Goal: Task Accomplishment & Management: Manage account settings

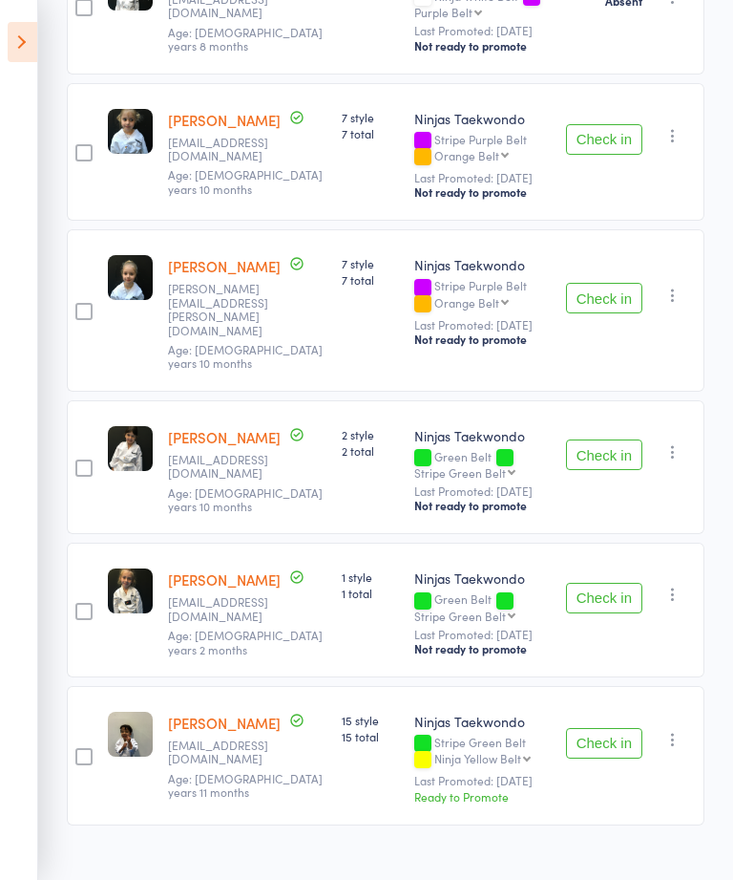
click at [21, 41] on icon at bounding box center [23, 42] width 30 height 40
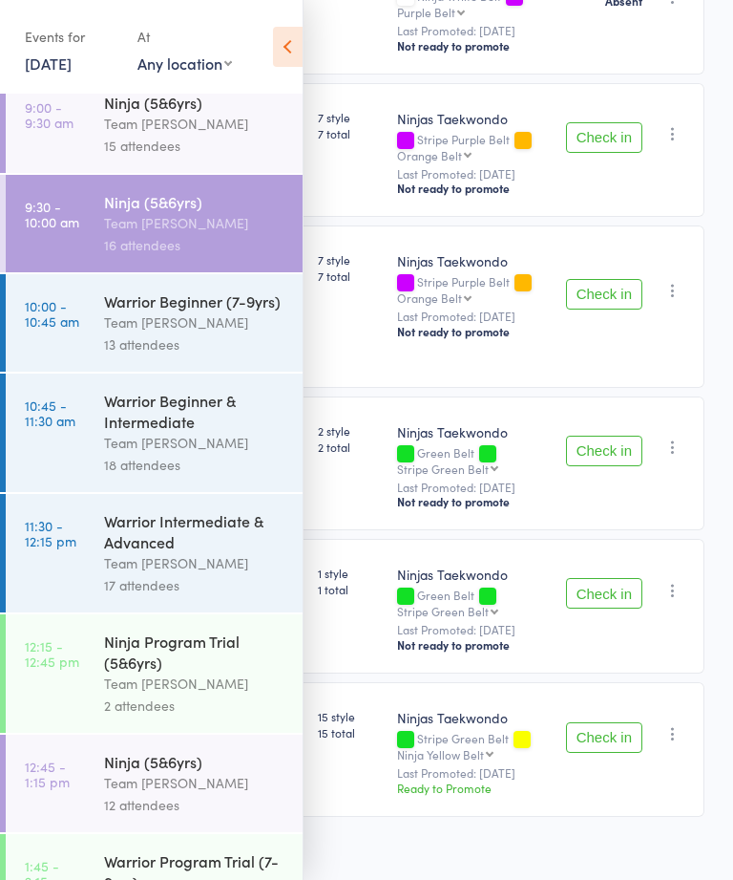
scroll to position [243, 0]
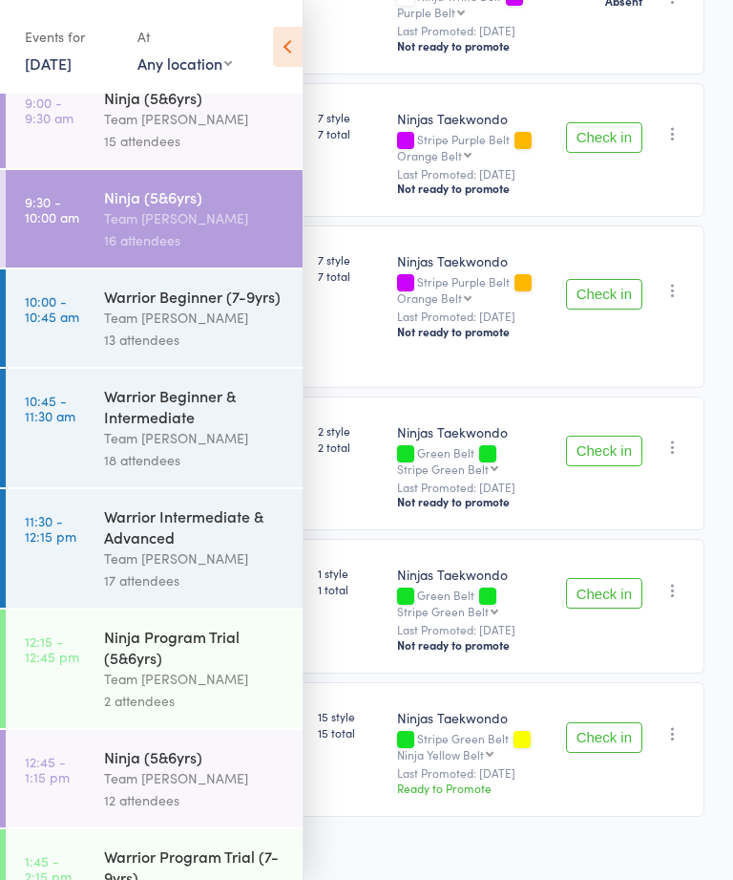
click at [206, 427] on div "Warrior Beginner & Intermediate" at bounding box center [195, 406] width 182 height 42
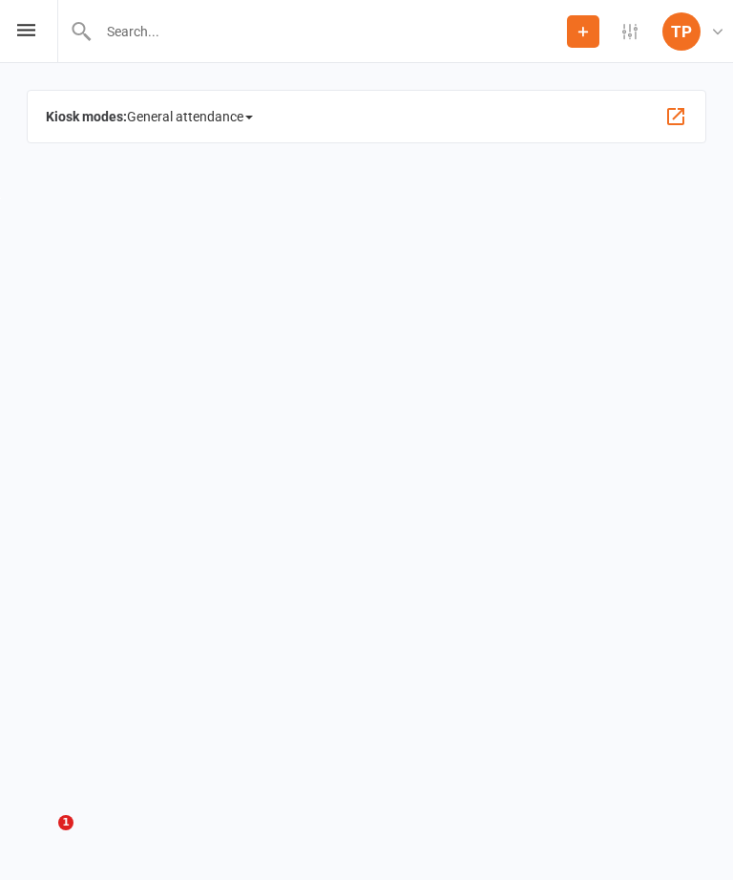
click at [25, 27] on icon at bounding box center [26, 30] width 18 height 12
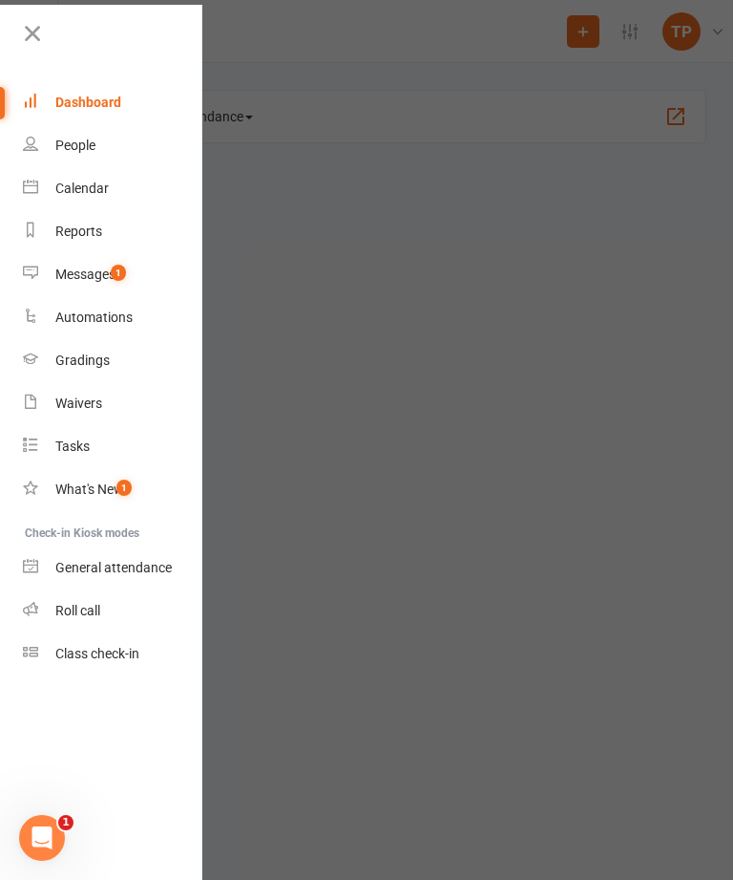
click at [108, 280] on div "Messages" at bounding box center [85, 273] width 60 height 15
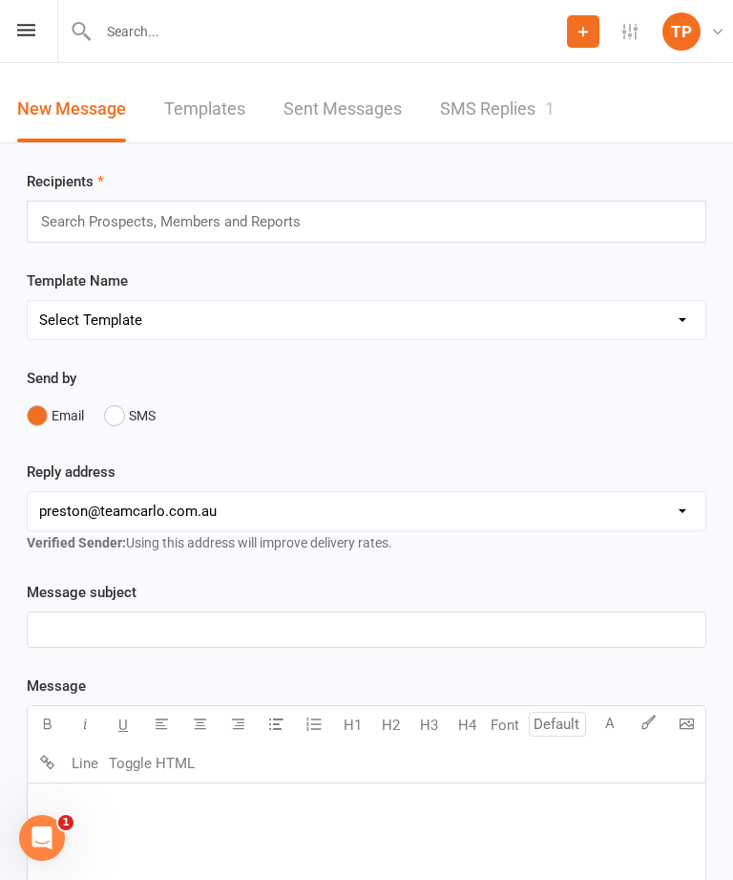
click at [521, 108] on link "SMS Replies 1" at bounding box center [497, 109] width 115 height 66
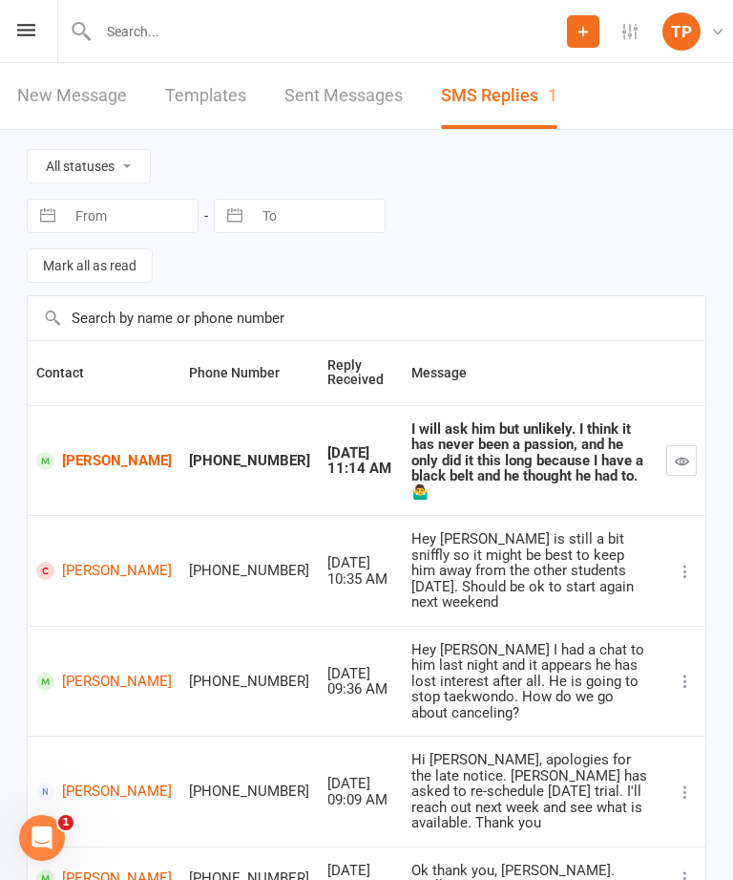
click at [33, 33] on icon at bounding box center [26, 30] width 18 height 12
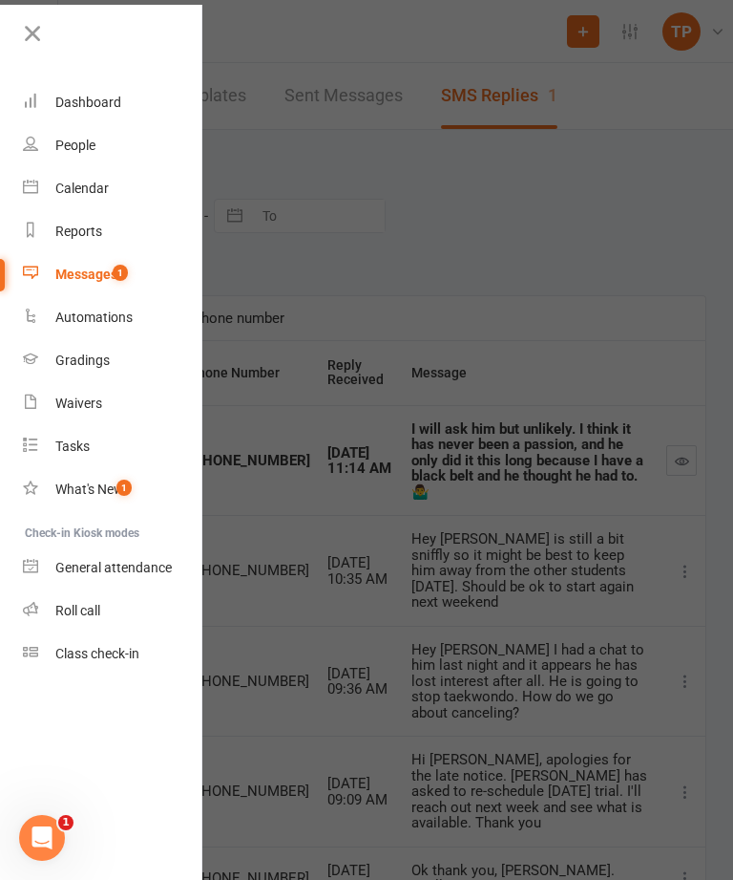
click at [102, 193] on div "Calendar" at bounding box center [81, 187] width 53 height 15
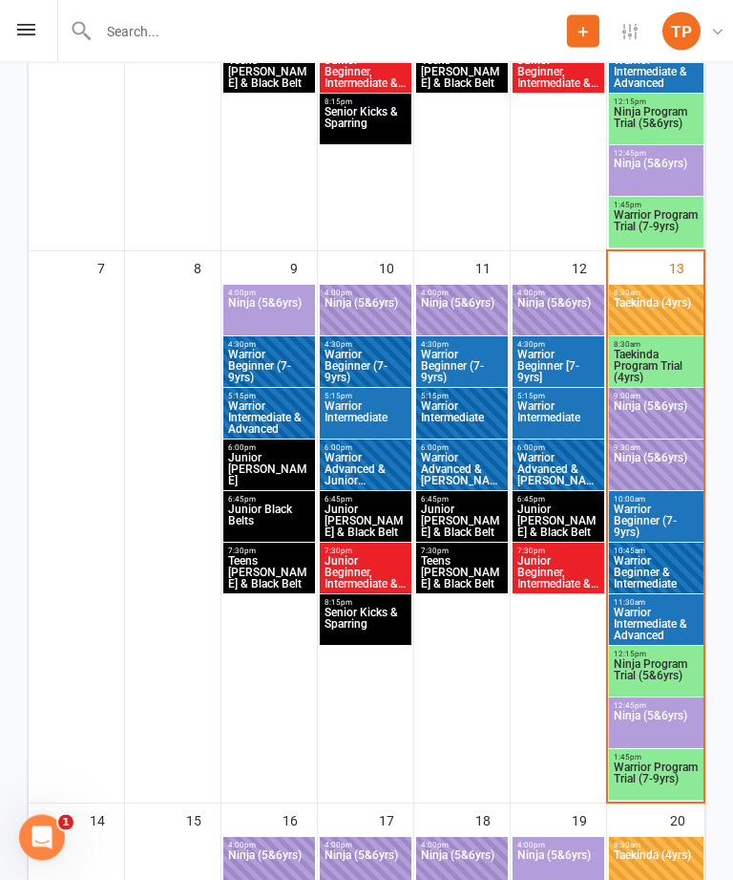
scroll to position [672, 0]
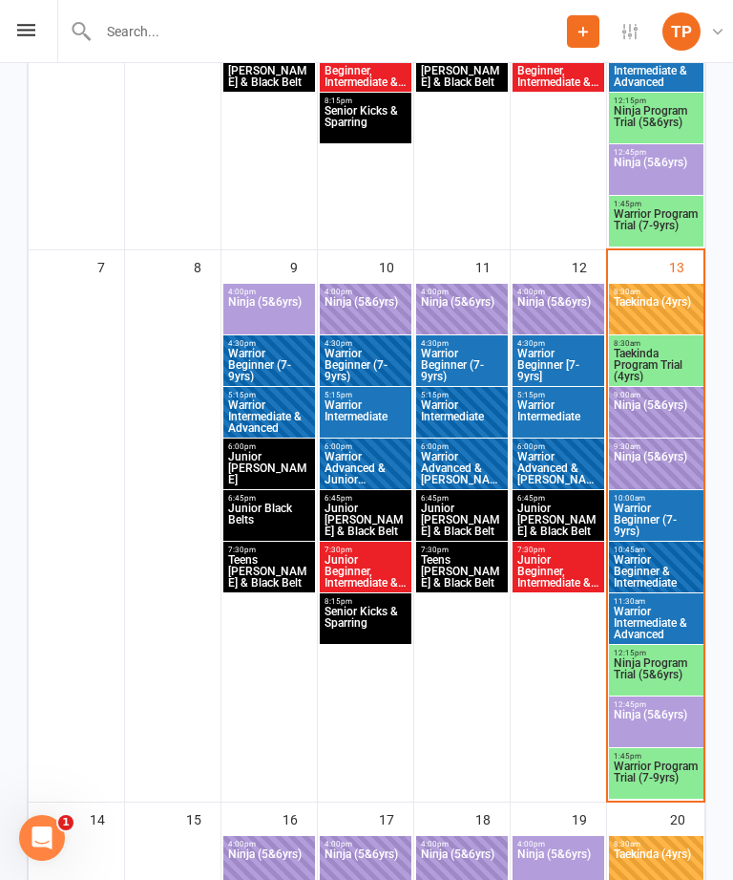
click at [652, 557] on span "Warrior Beginner & Intermediate" at bounding box center [656, 571] width 87 height 34
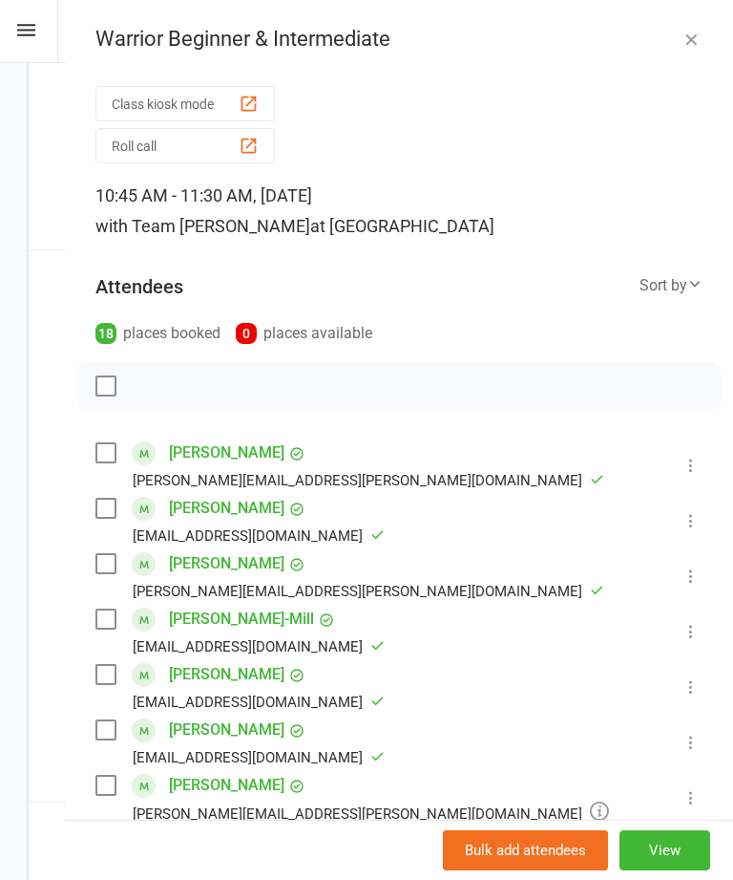
click at [254, 145] on div "button" at bounding box center [249, 146] width 20 height 20
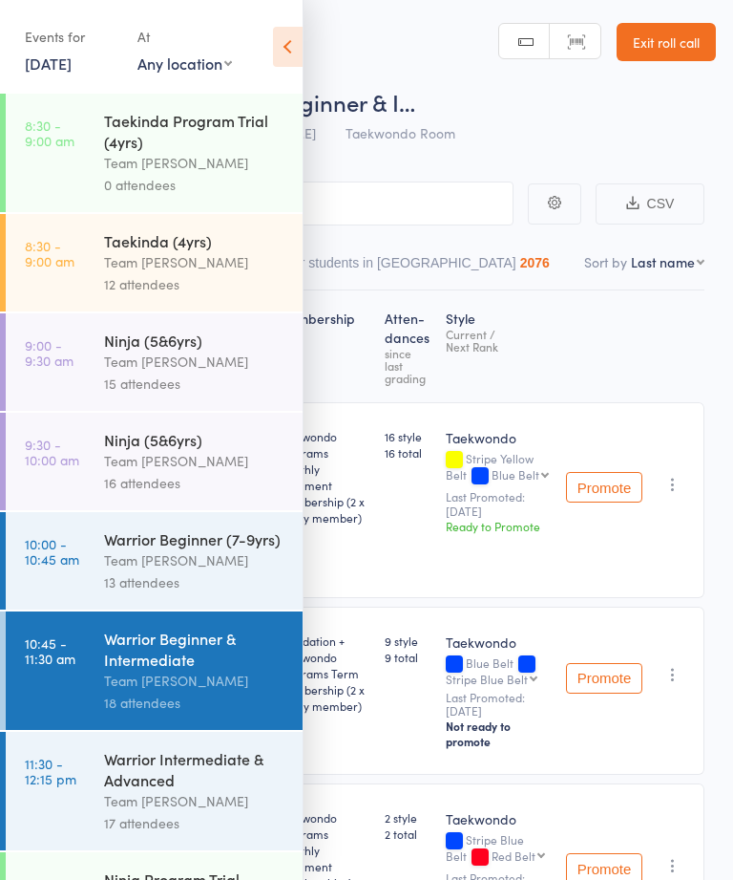
click at [291, 52] on icon at bounding box center [288, 47] width 30 height 40
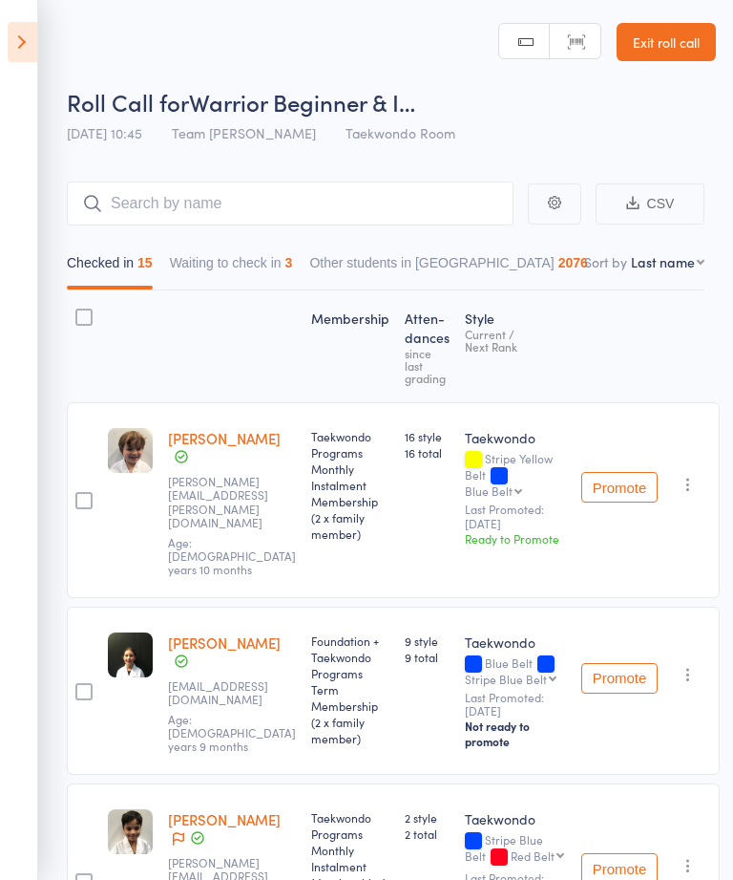
click at [238, 274] on button "Waiting to check in 3" at bounding box center [231, 267] width 123 height 44
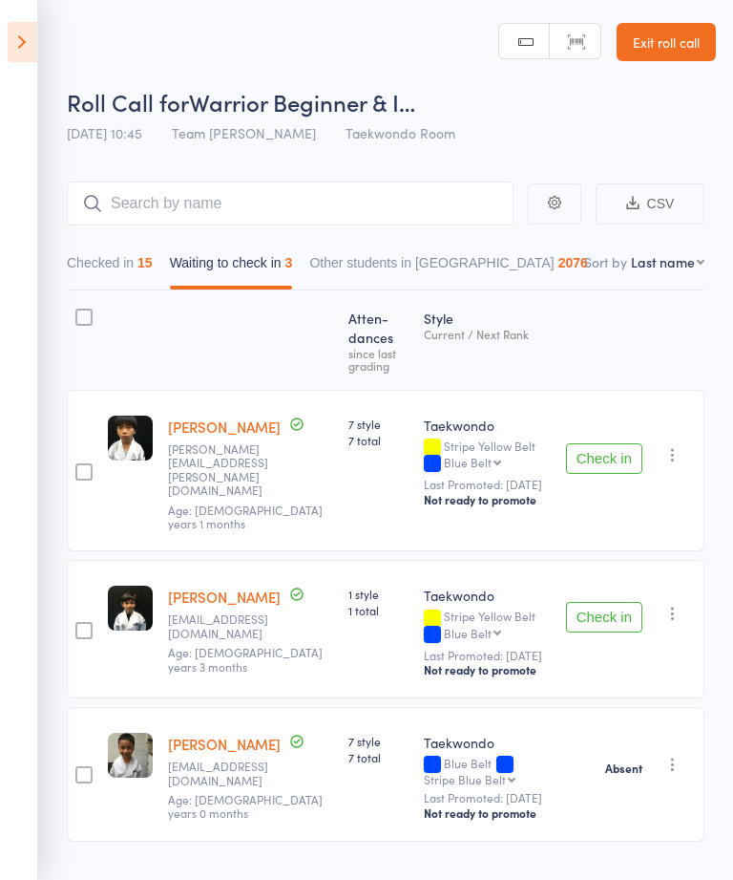
click at [613, 602] on button "Check in" at bounding box center [604, 617] width 76 height 31
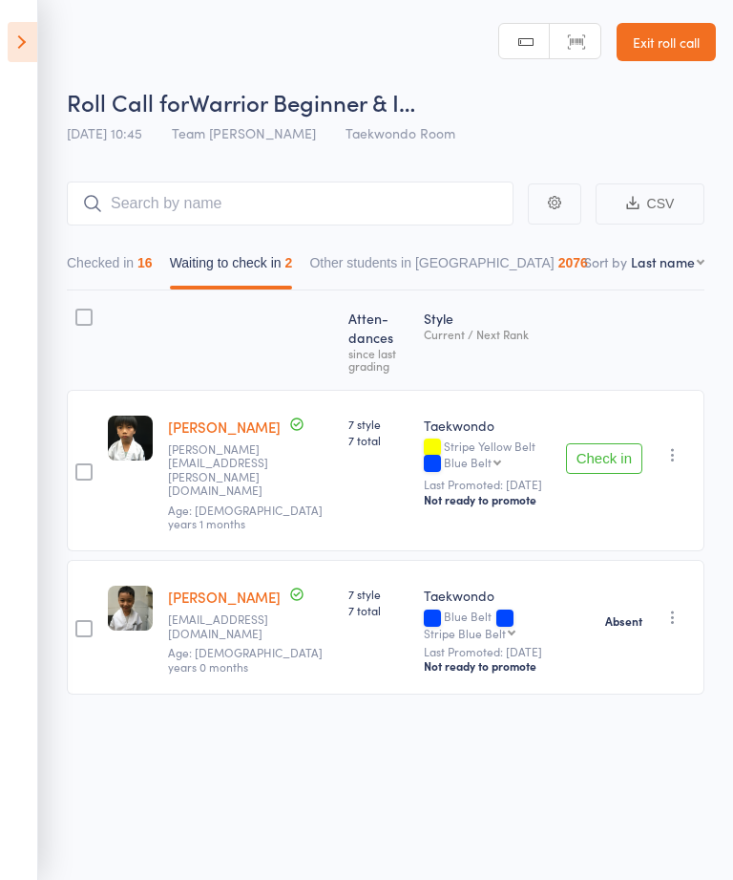
click at [200, 420] on link "[PERSON_NAME]" at bounding box center [224, 426] width 113 height 20
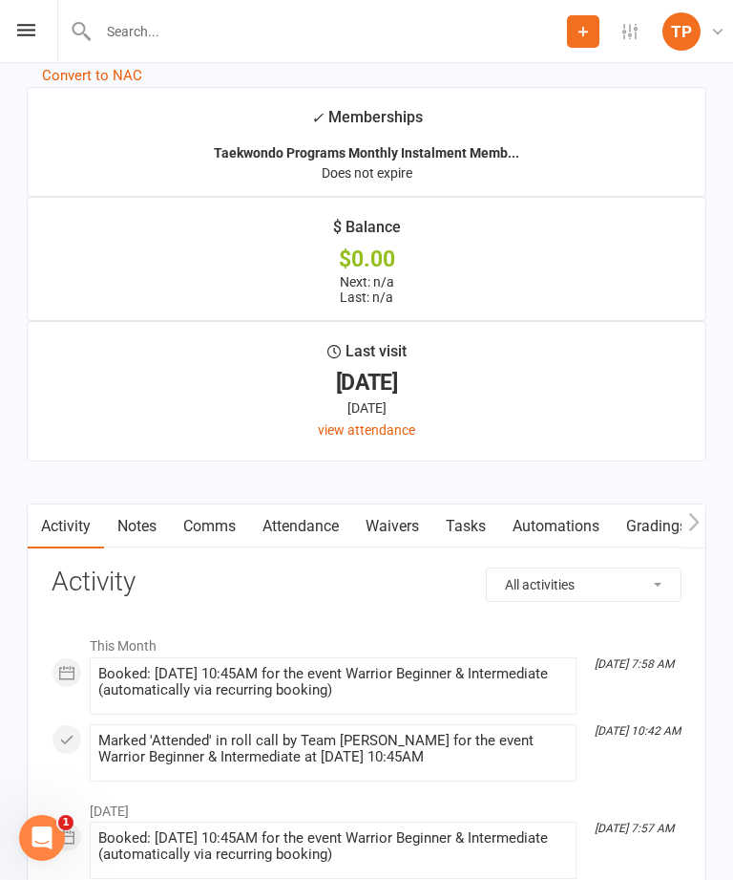
scroll to position [2628, 0]
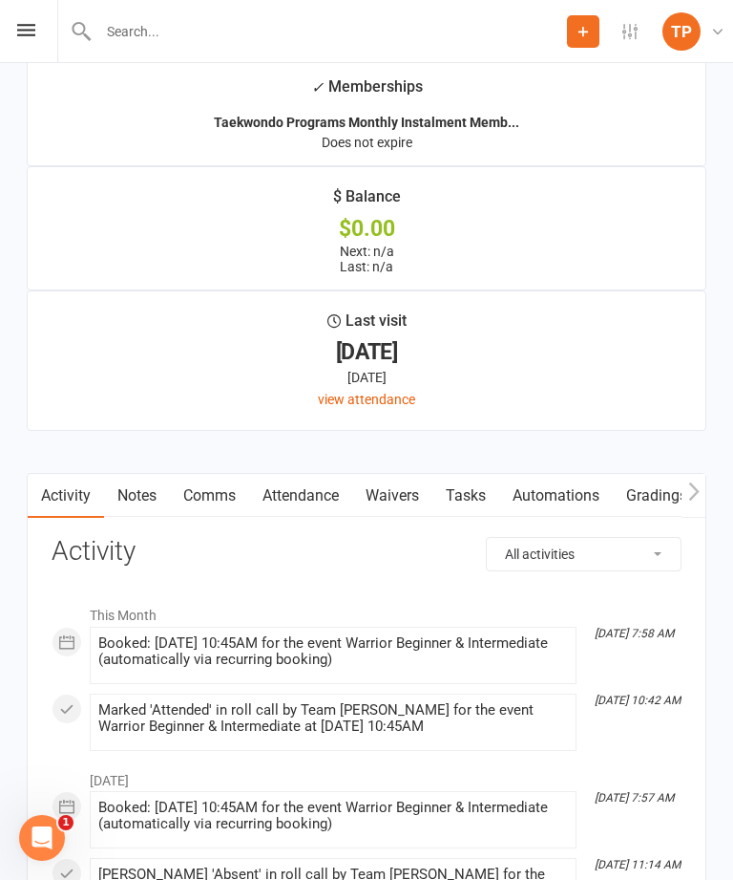
click at [309, 499] on link "Attendance" at bounding box center [300, 496] width 103 height 44
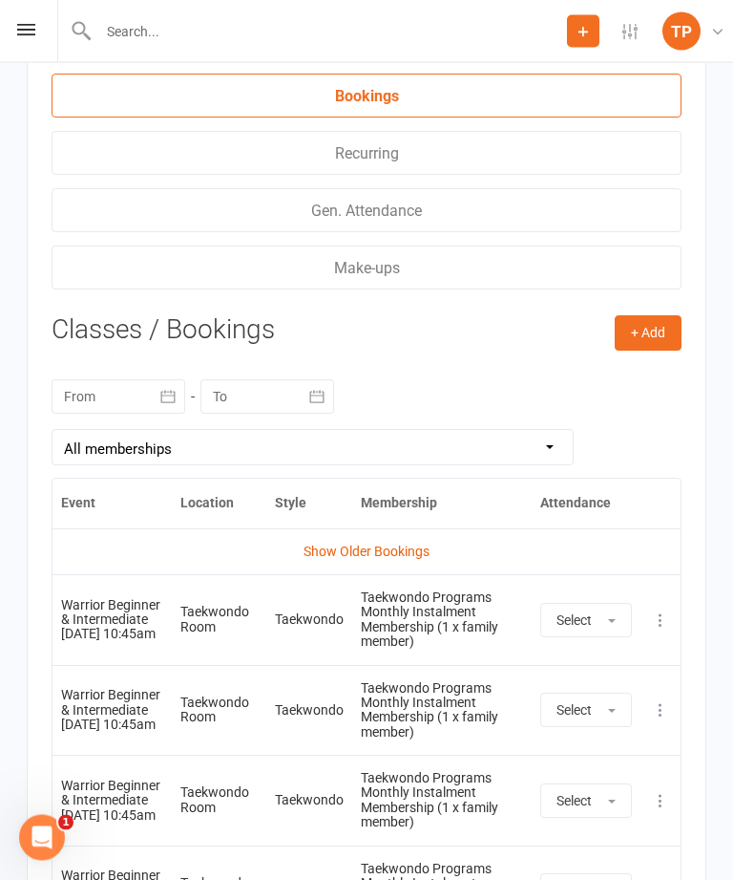
scroll to position [3562, 0]
click at [382, 548] on link "Show Older Bookings" at bounding box center [367, 550] width 126 height 15
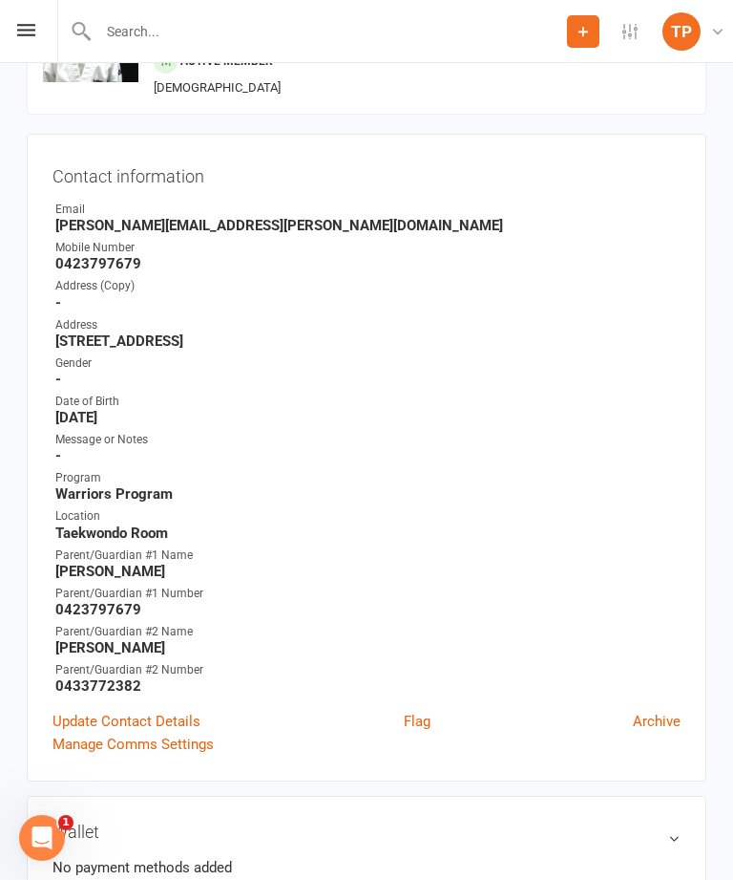
scroll to position [0, 0]
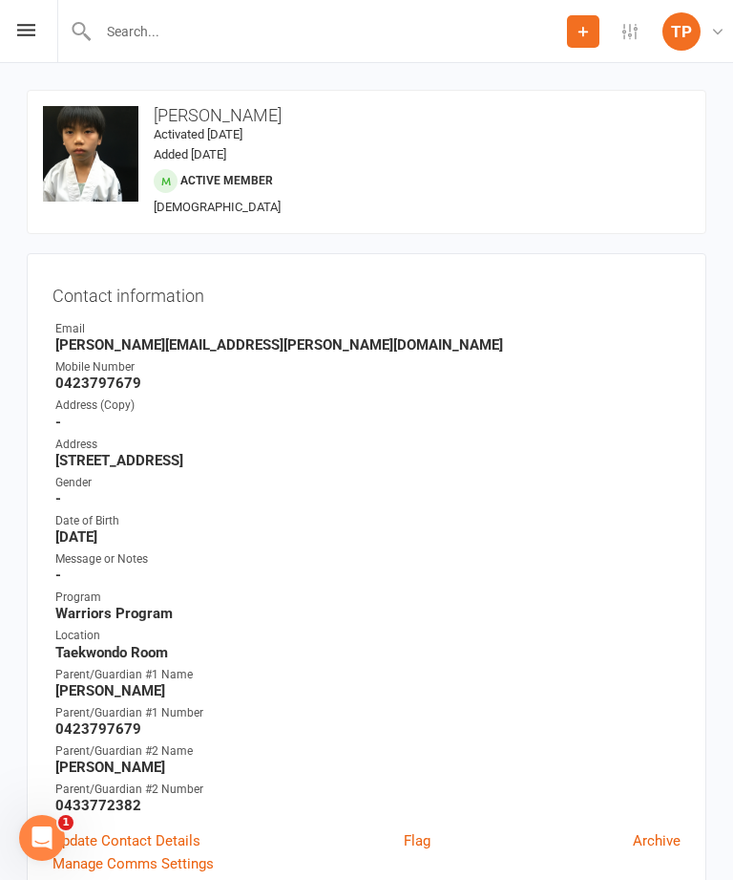
click at [9, 43] on div "Prospect Member Non-attending contact Class / event Appointment Grading event T…" at bounding box center [366, 31] width 733 height 63
click at [21, 24] on icon at bounding box center [26, 30] width 18 height 12
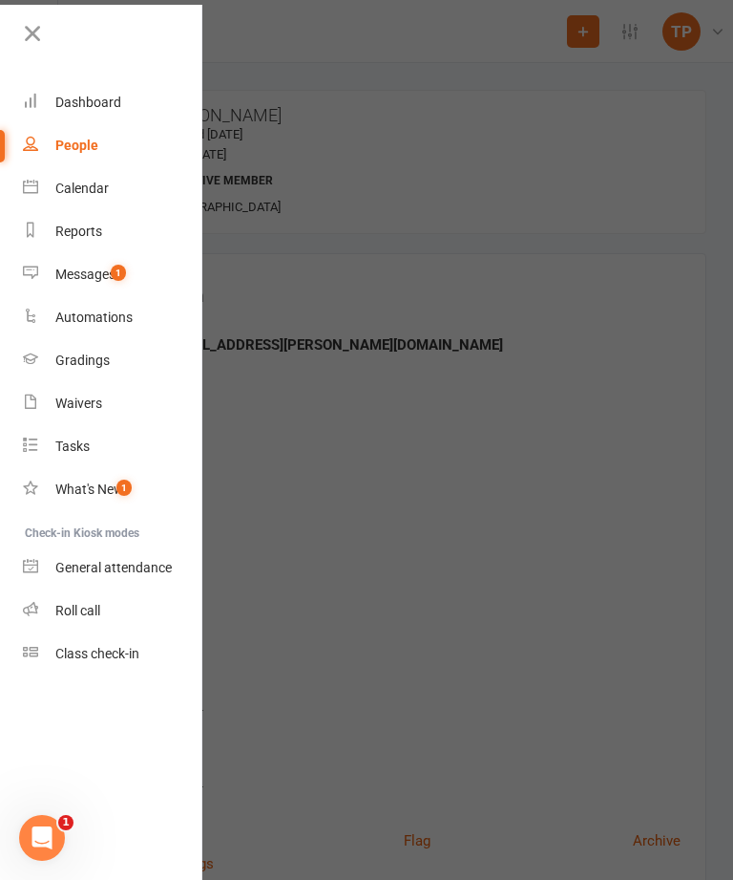
click at [47, 32] on link at bounding box center [111, 40] width 184 height 43
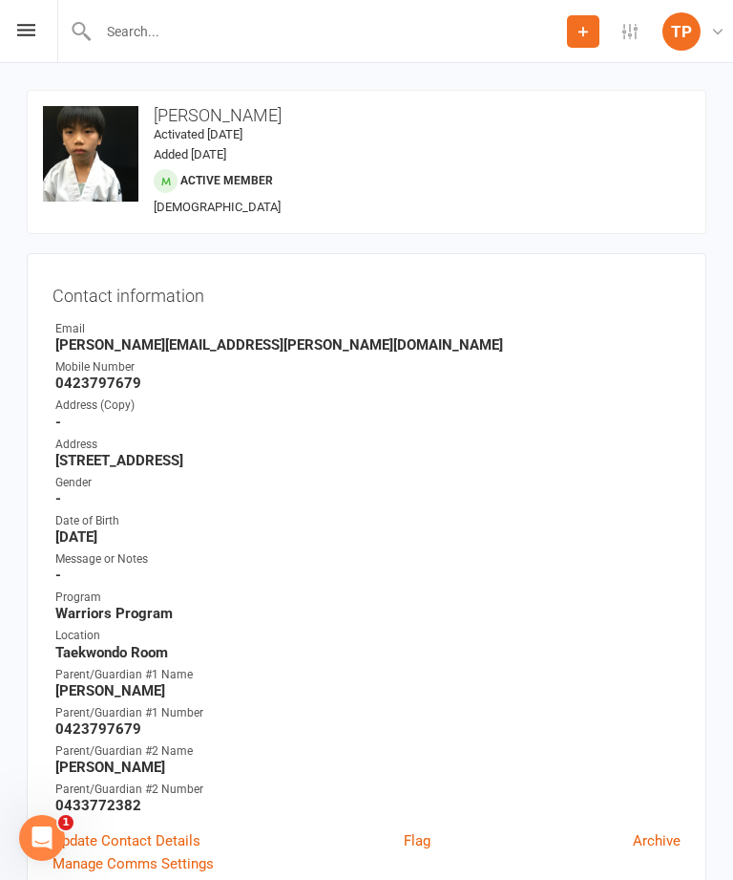
click at [24, 53] on div "Prospect Member Non-attending contact Class / event Appointment Grading event T…" at bounding box center [366, 31] width 733 height 63
click at [21, 29] on icon at bounding box center [26, 30] width 18 height 12
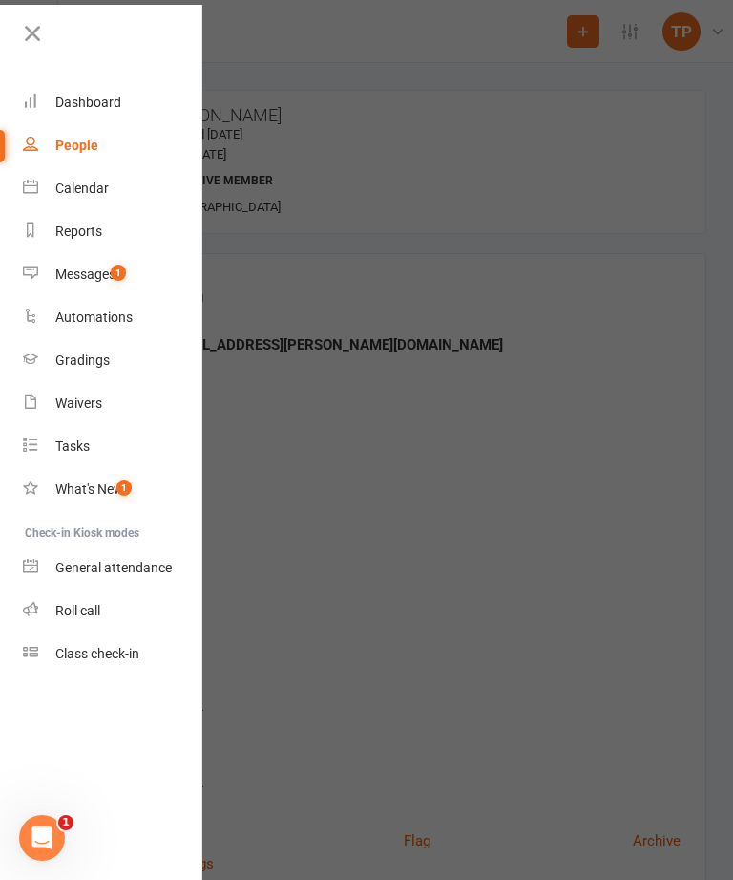
click at [61, 109] on div "Dashboard" at bounding box center [88, 102] width 66 height 15
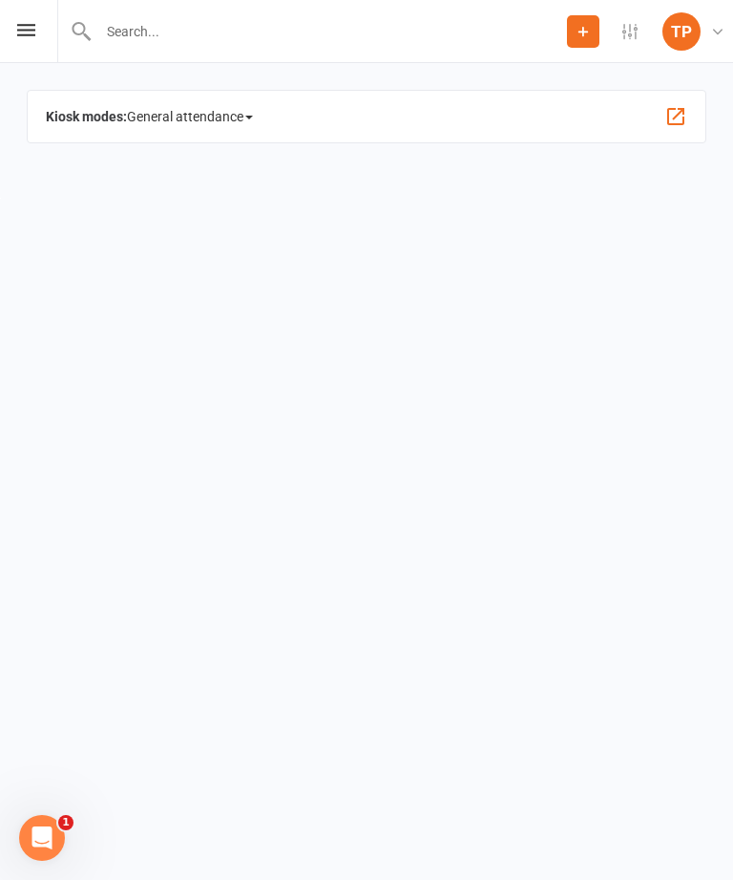
click at [162, 119] on span "General attendance" at bounding box center [190, 116] width 126 height 31
click at [188, 265] on link "Roll call" at bounding box center [230, 259] width 204 height 38
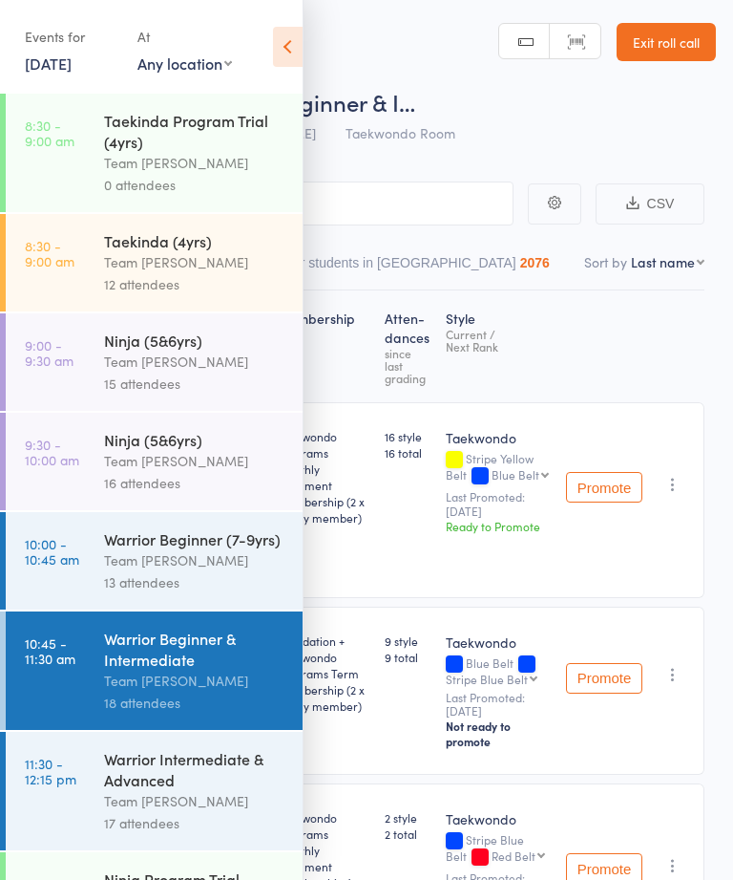
click at [88, 274] on link "8:30 - 9:00 am Taekinda (4yrs) Team [PERSON_NAME] 12 attendees" at bounding box center [154, 262] width 297 height 97
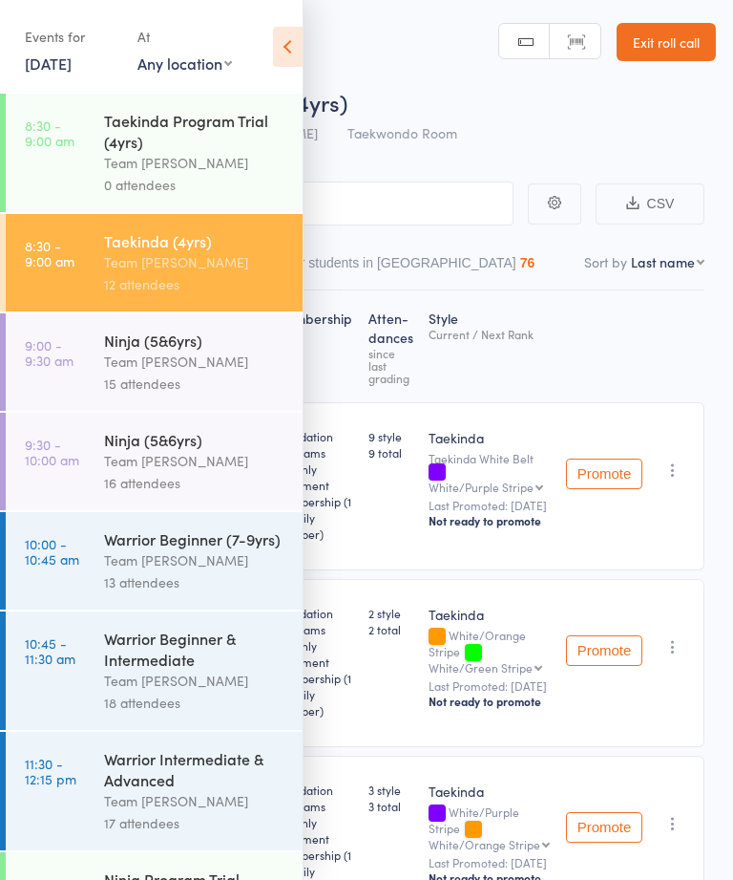
click at [288, 57] on icon at bounding box center [288, 47] width 30 height 40
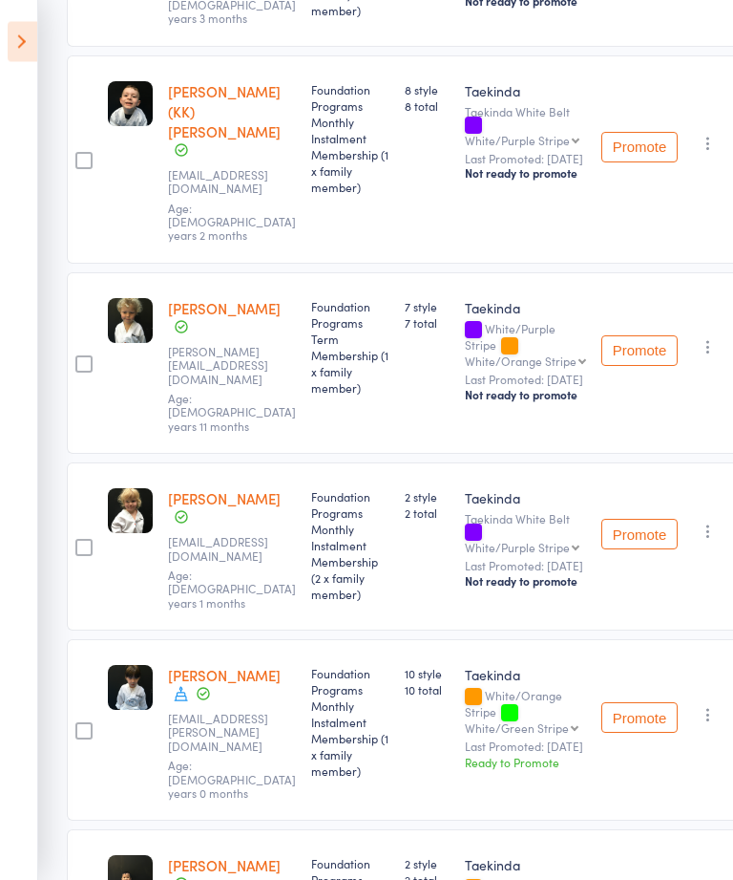
scroll to position [1053, 0]
click at [641, 702] on button "Promote" at bounding box center [640, 717] width 76 height 31
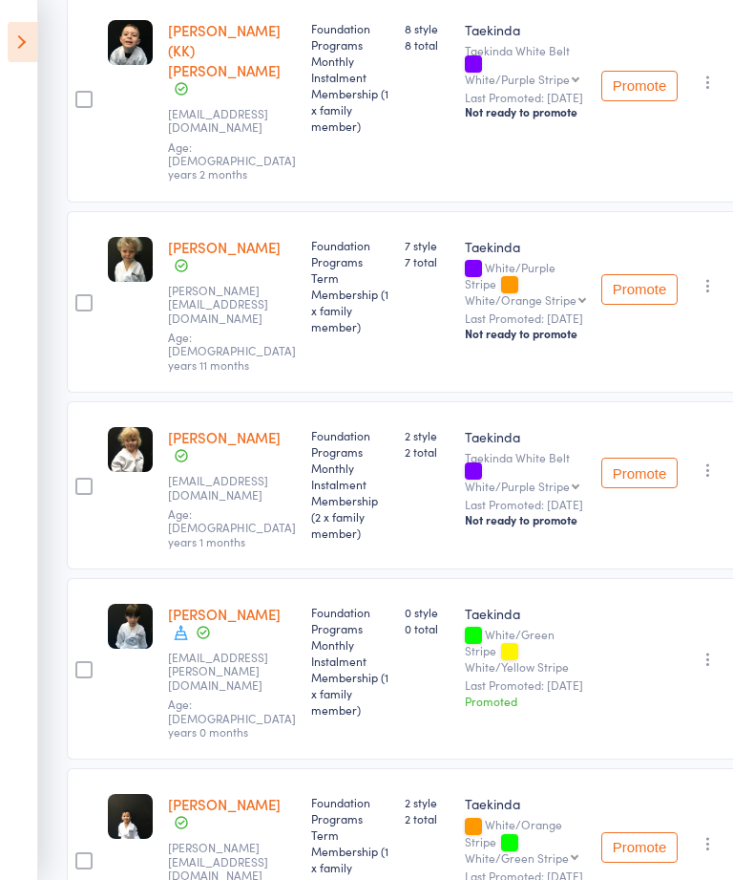
click at [31, 58] on icon at bounding box center [23, 42] width 30 height 40
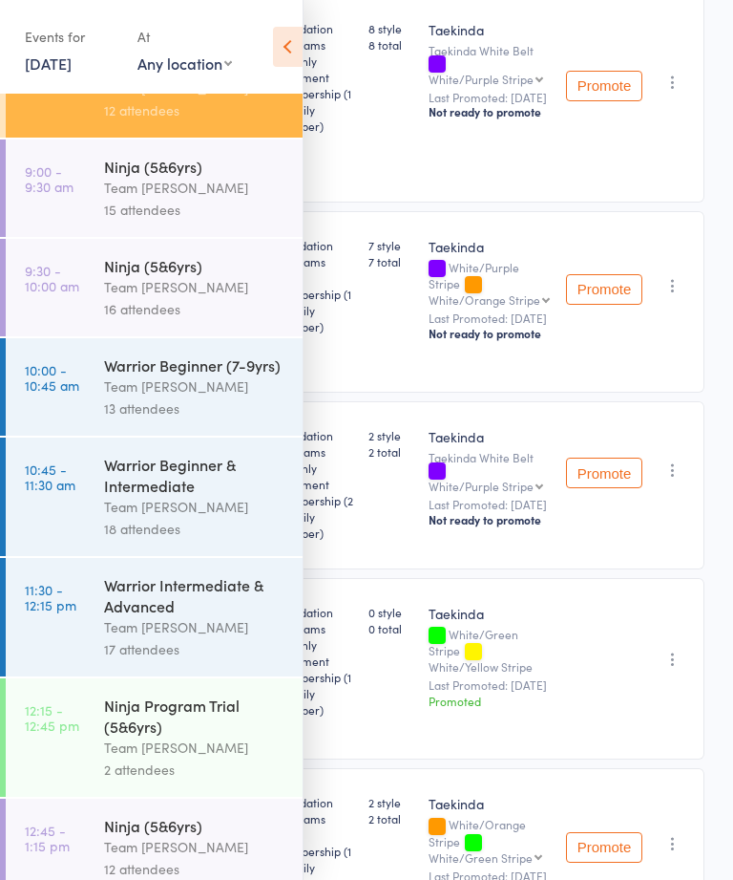
scroll to position [179, 0]
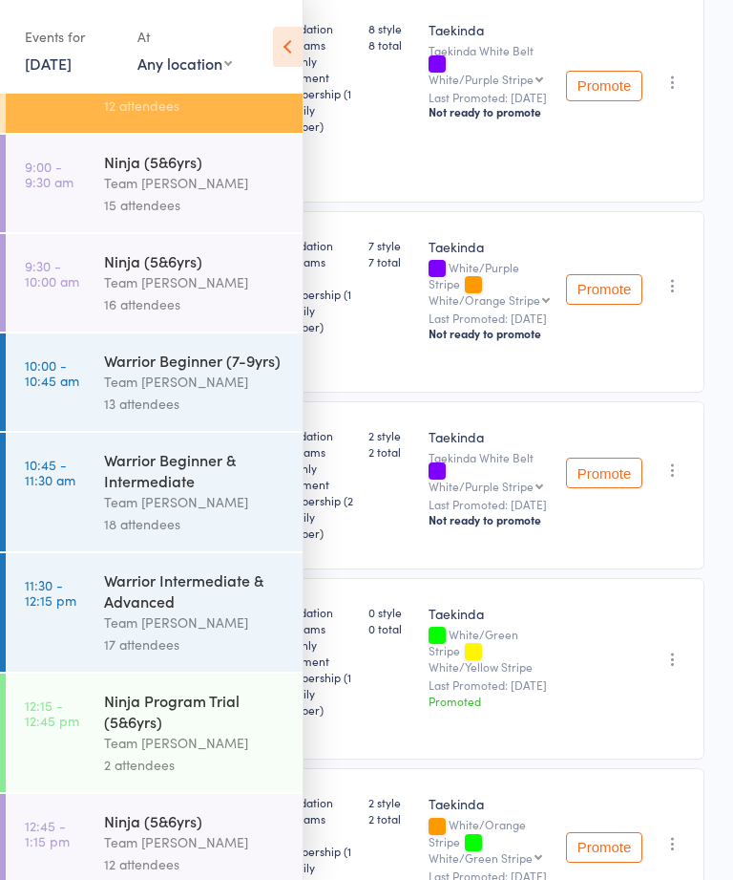
click at [53, 510] on link "10:45 - 11:30 am Warrior Beginner & Intermediate Team [PERSON_NAME] 18 attendees" at bounding box center [154, 492] width 297 height 118
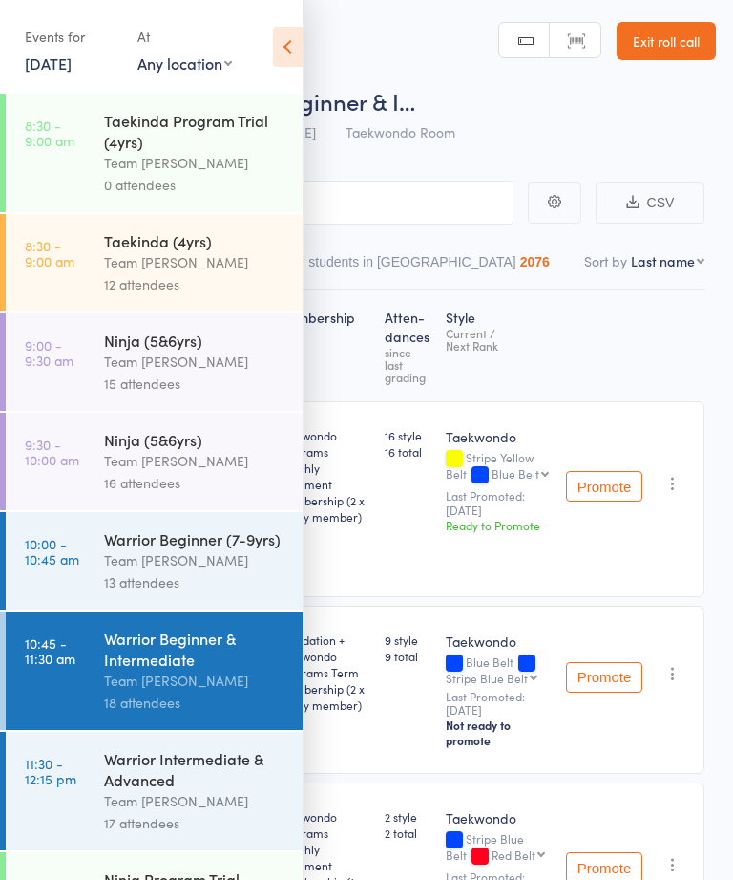
click at [298, 23] on div "Events for [DATE] [DATE] [DATE] Sun Mon Tue Wed Thu Fri Sat 36 31 01 02 03 04 0…" at bounding box center [151, 48] width 303 height 96
click at [285, 46] on icon at bounding box center [288, 47] width 30 height 40
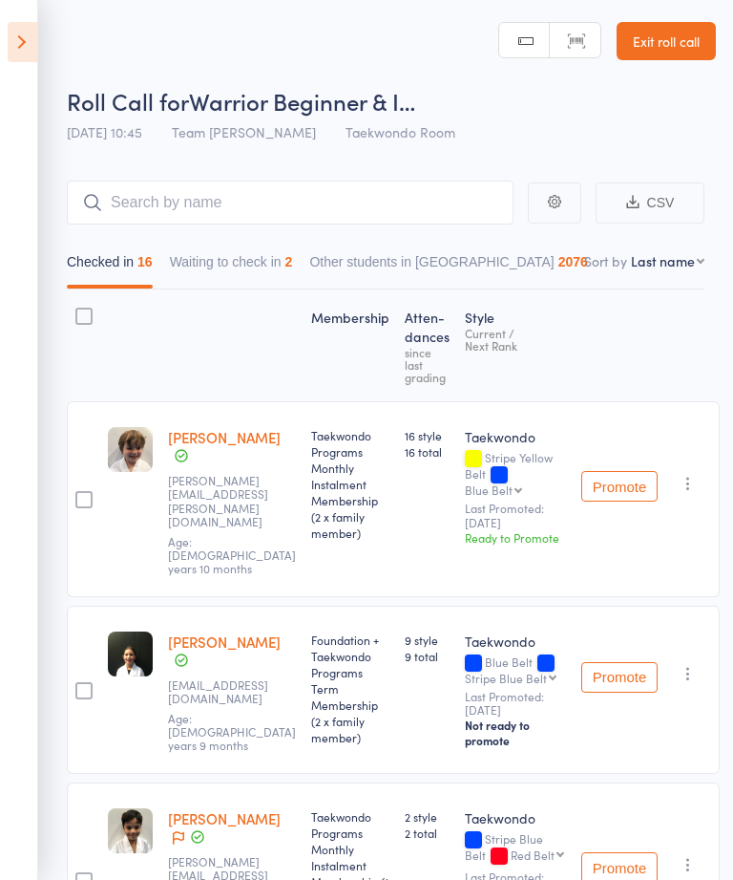
click at [32, 39] on icon at bounding box center [23, 42] width 30 height 40
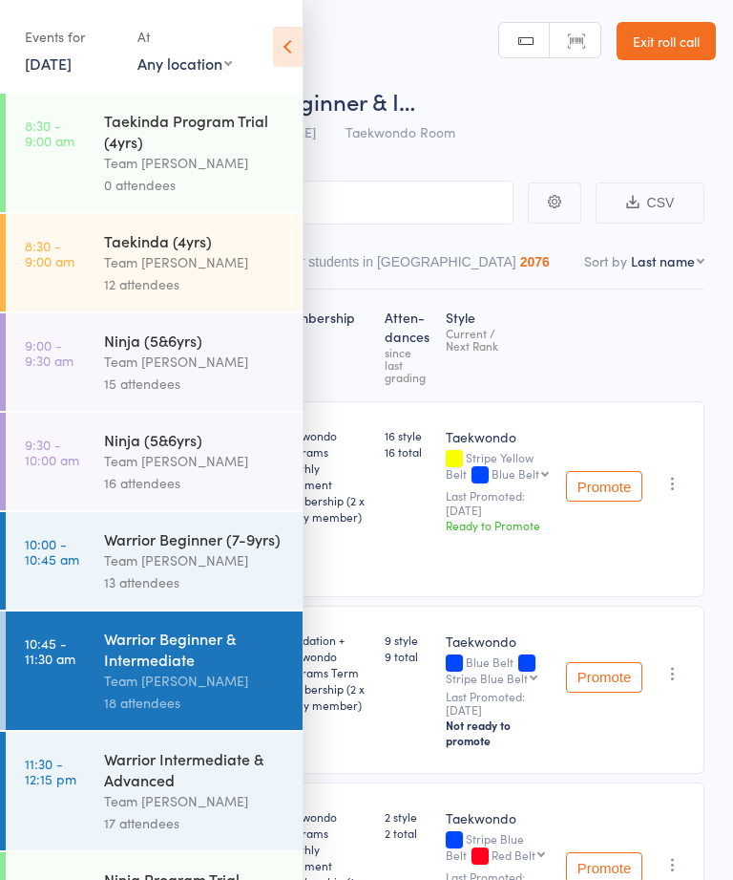
click at [306, 19] on header "Roll Call for Warrior Beginner & I… [DATE] 10:45 Team [PERSON_NAME] Taekwondo R…" at bounding box center [366, 75] width 733 height 153
click at [293, 58] on icon at bounding box center [288, 47] width 30 height 40
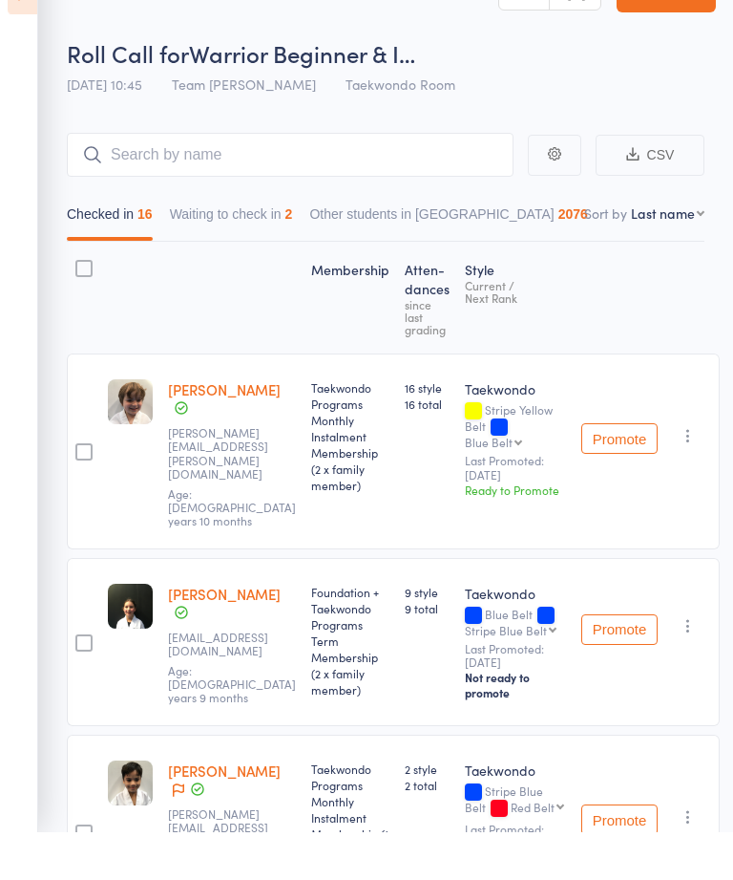
scroll to position [50, 0]
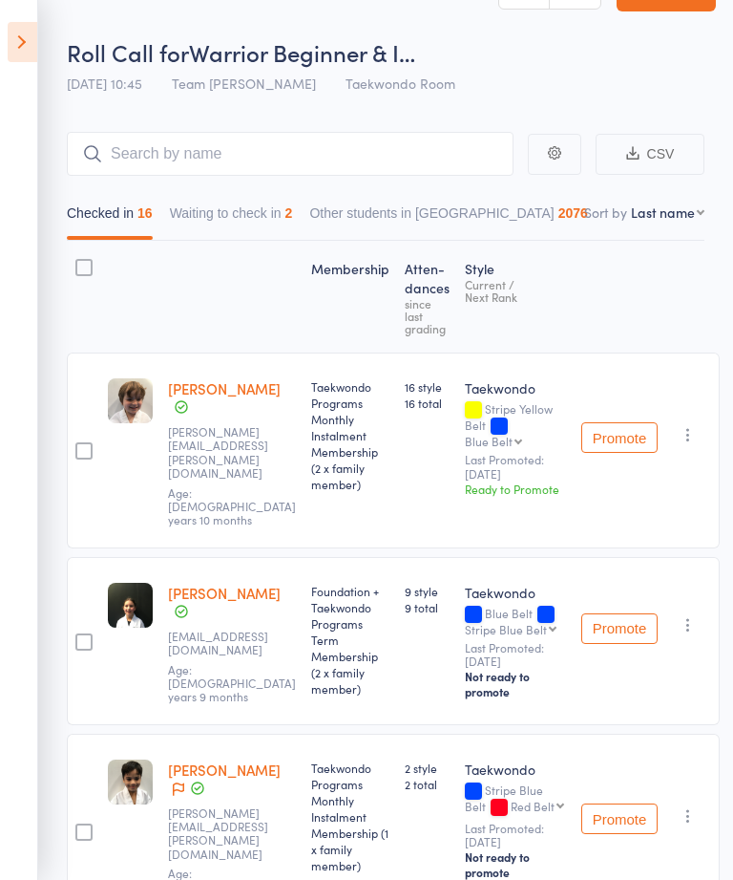
click at [679, 198] on nav "Checked in 16 Waiting to check in 2 Other students in [GEOGRAPHIC_DATA] 2076" at bounding box center [385, 218] width 655 height 44
click at [686, 207] on select "First name Last name Birthday [DATE]? Behind on payments? Check in time Next pa…" at bounding box center [668, 211] width 74 height 19
select select "10"
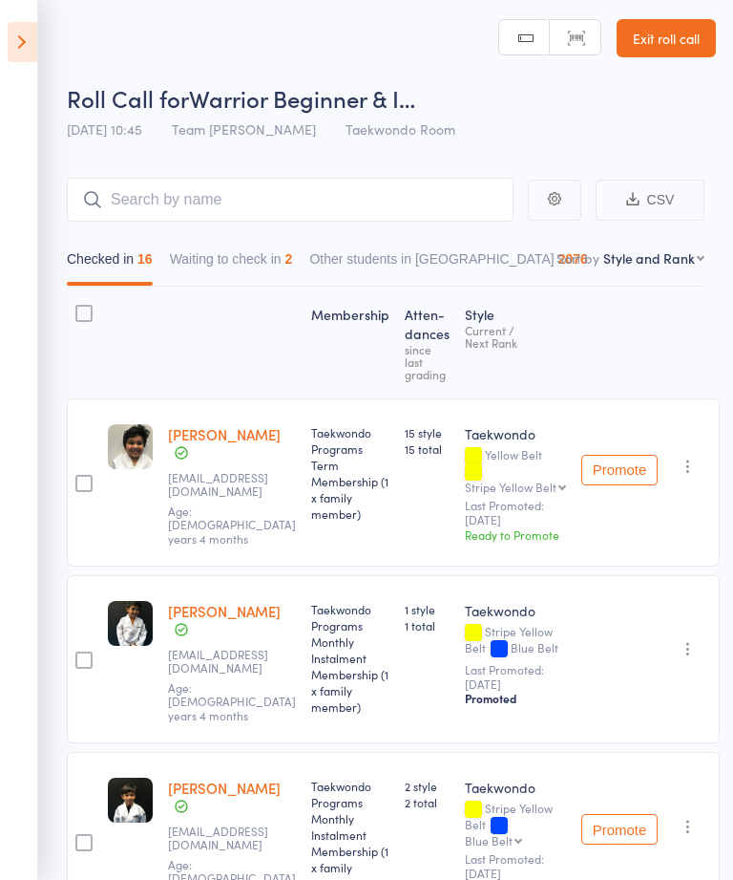
click at [619, 467] on button "Promote" at bounding box center [620, 470] width 76 height 31
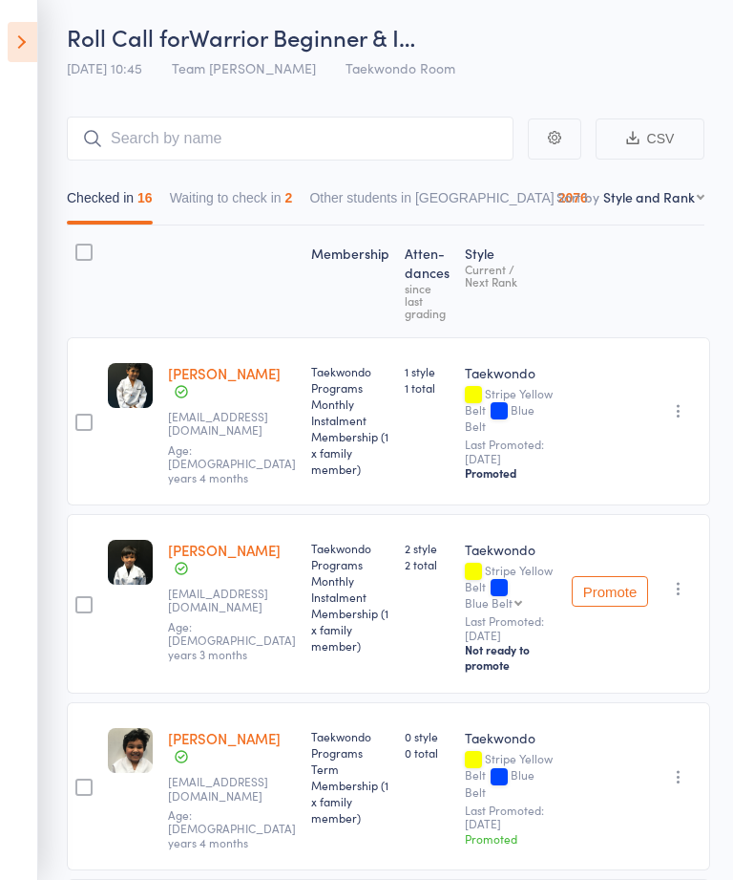
click at [24, 46] on icon at bounding box center [23, 42] width 30 height 40
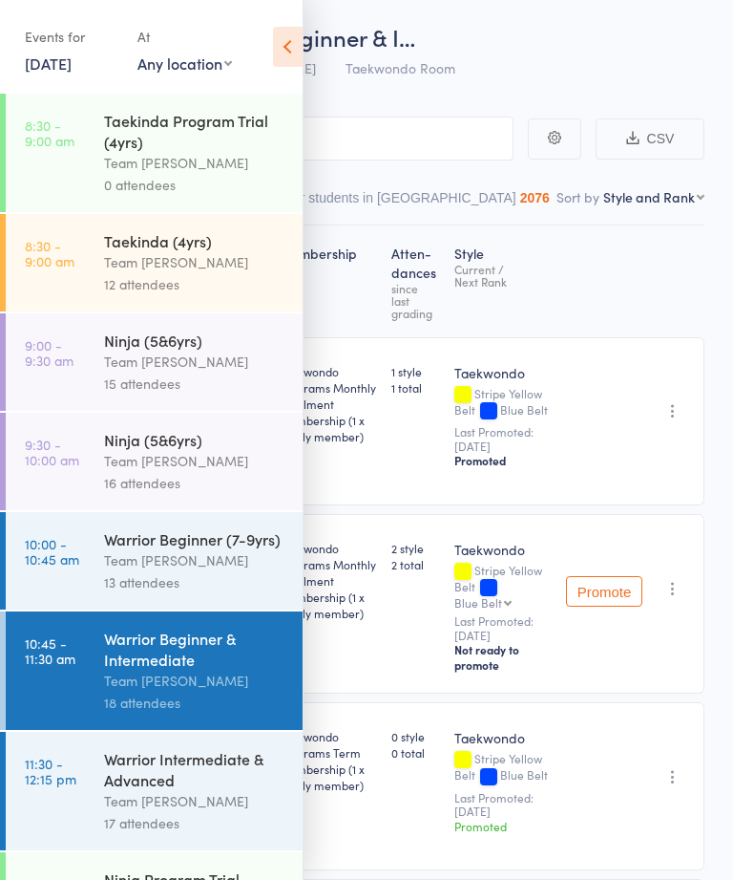
click at [74, 807] on link "11:30 - 12:15 pm Warrior Intermediate & Advanced Team [PERSON_NAME] 17 attendees" at bounding box center [154, 791] width 297 height 118
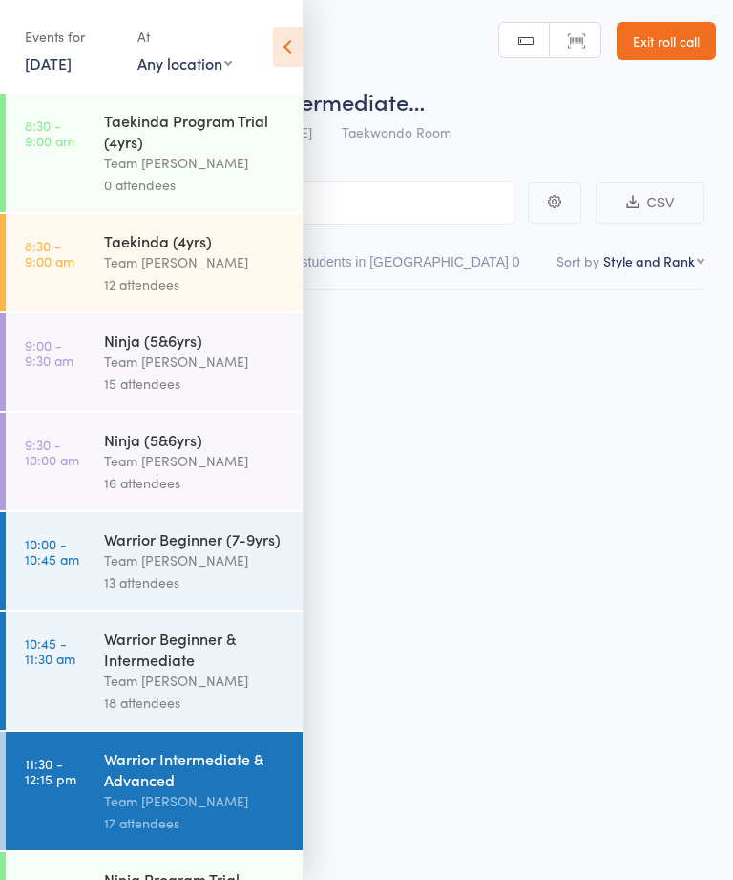
click at [299, 117] on div "Taekinda Program Trial (4yrs) Team [PERSON_NAME] 0 attendees" at bounding box center [203, 153] width 199 height 118
click at [302, 41] on icon at bounding box center [288, 47] width 30 height 40
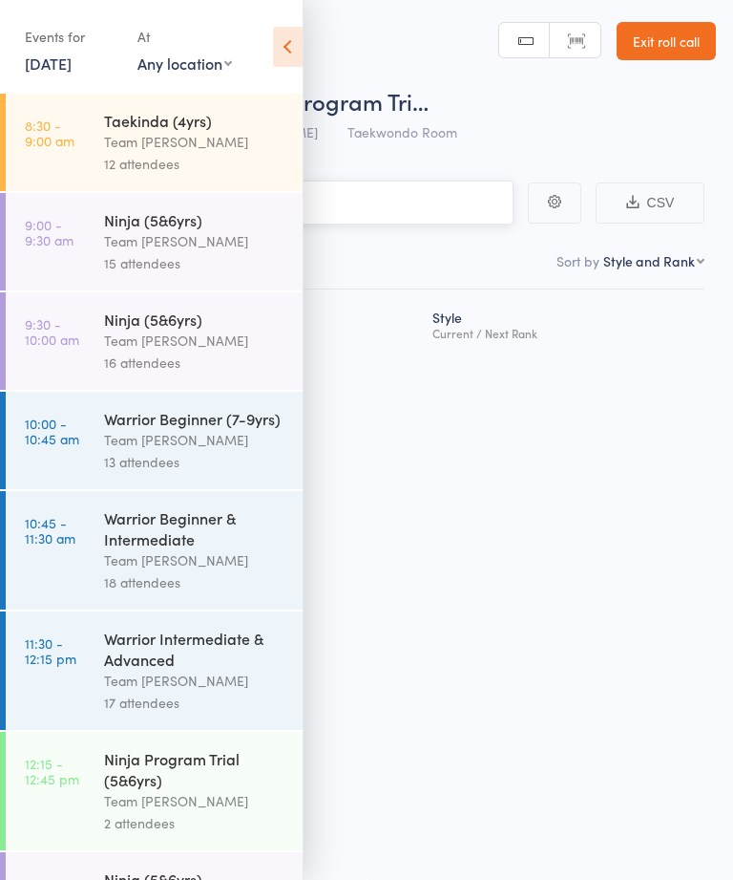
scroll to position [148, 0]
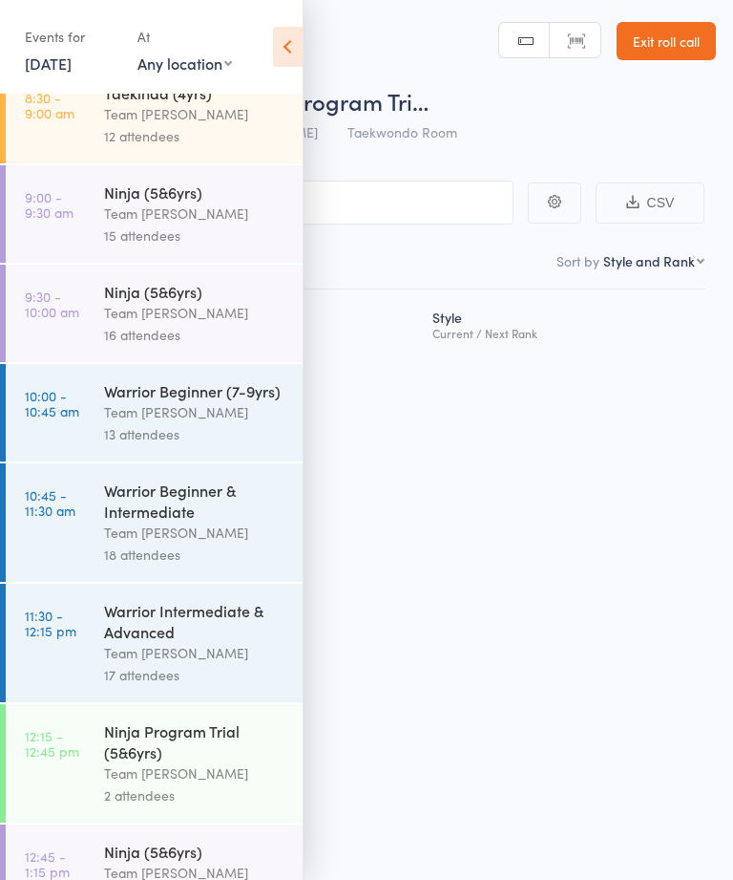
click at [70, 624] on time "11:30 - 12:15 pm" at bounding box center [51, 622] width 52 height 31
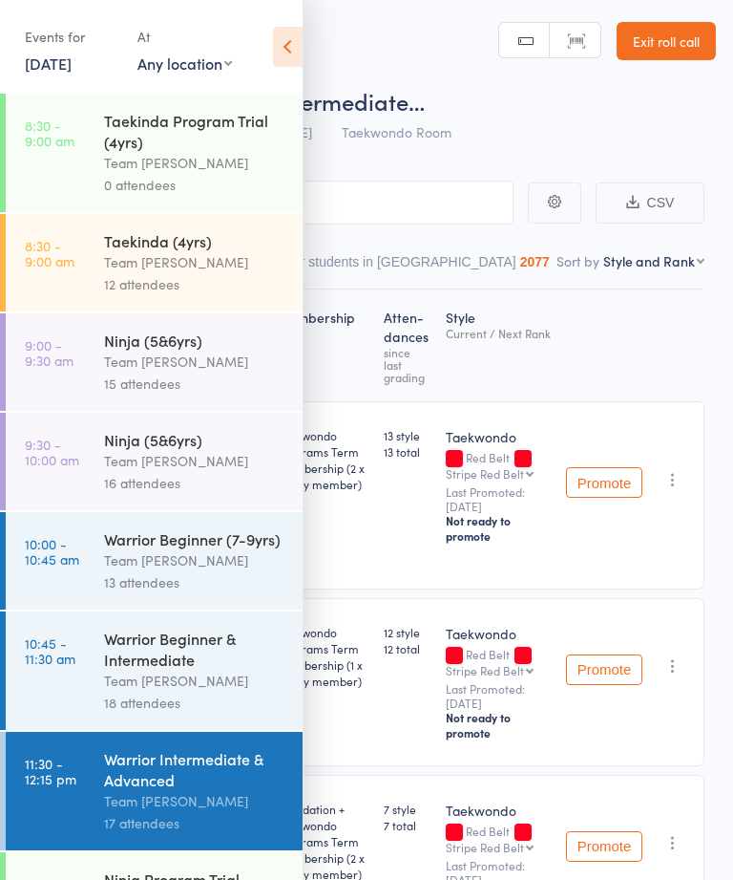
click at [293, 40] on icon at bounding box center [288, 47] width 30 height 40
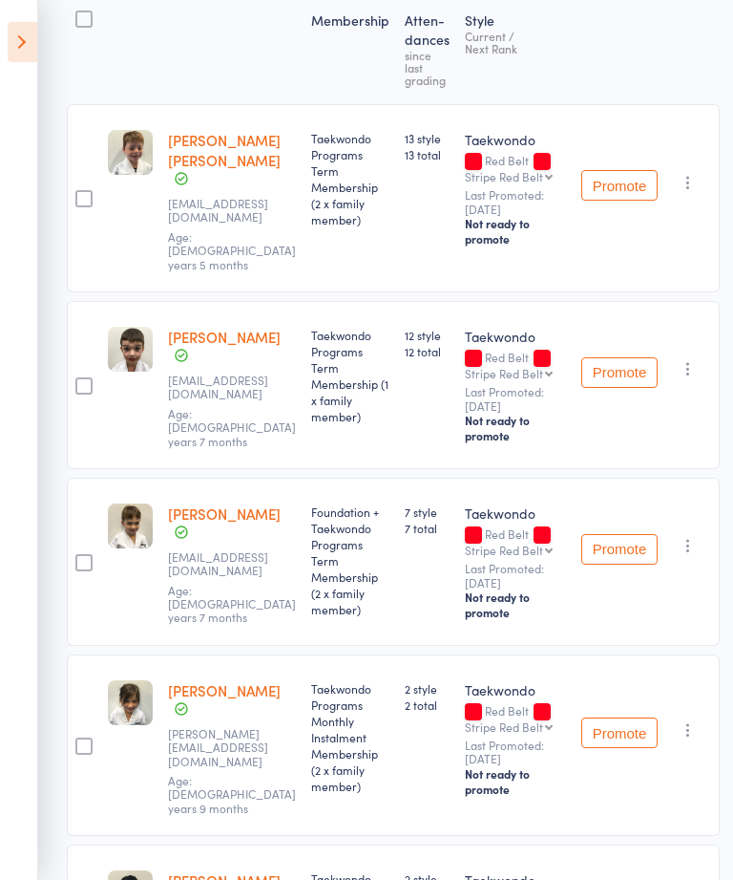
scroll to position [296, 0]
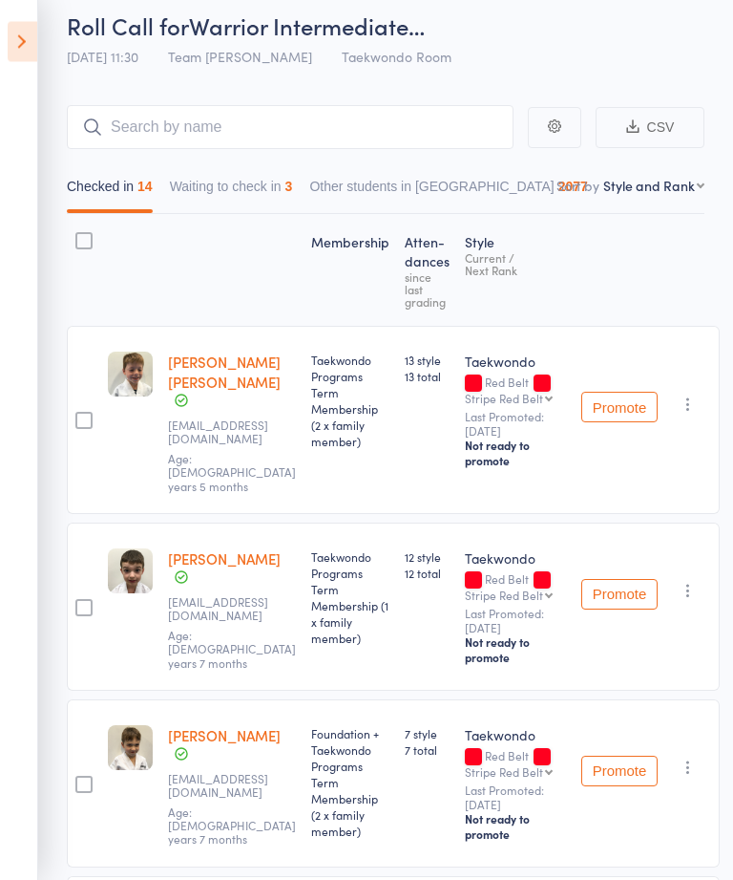
click at [259, 205] on button "Waiting to check in 3" at bounding box center [231, 192] width 123 height 44
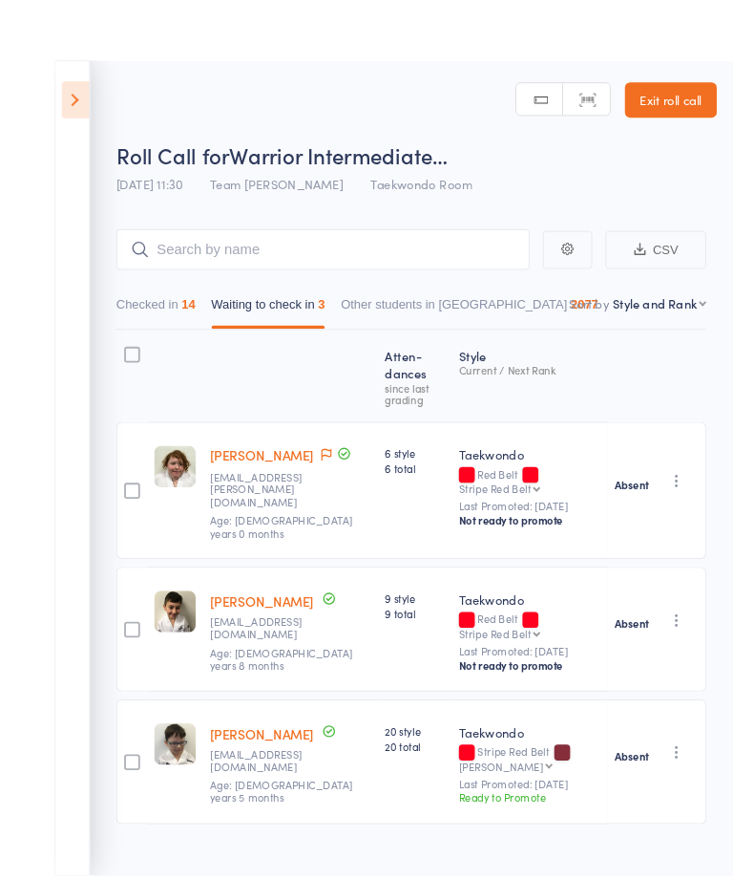
scroll to position [1, 0]
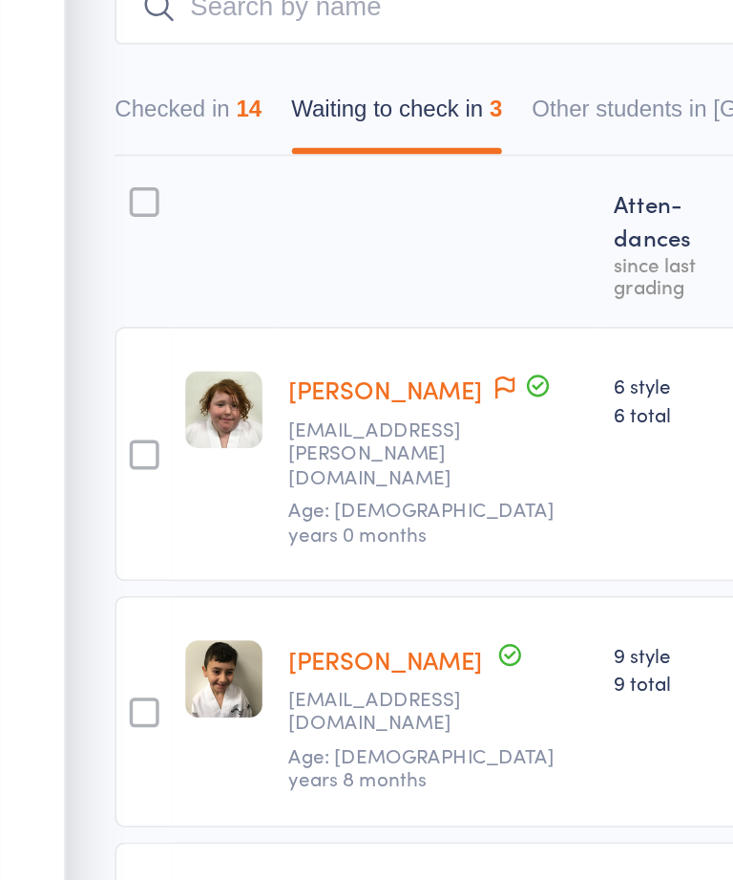
click at [100, 244] on button "Checked in 14" at bounding box center [110, 266] width 86 height 44
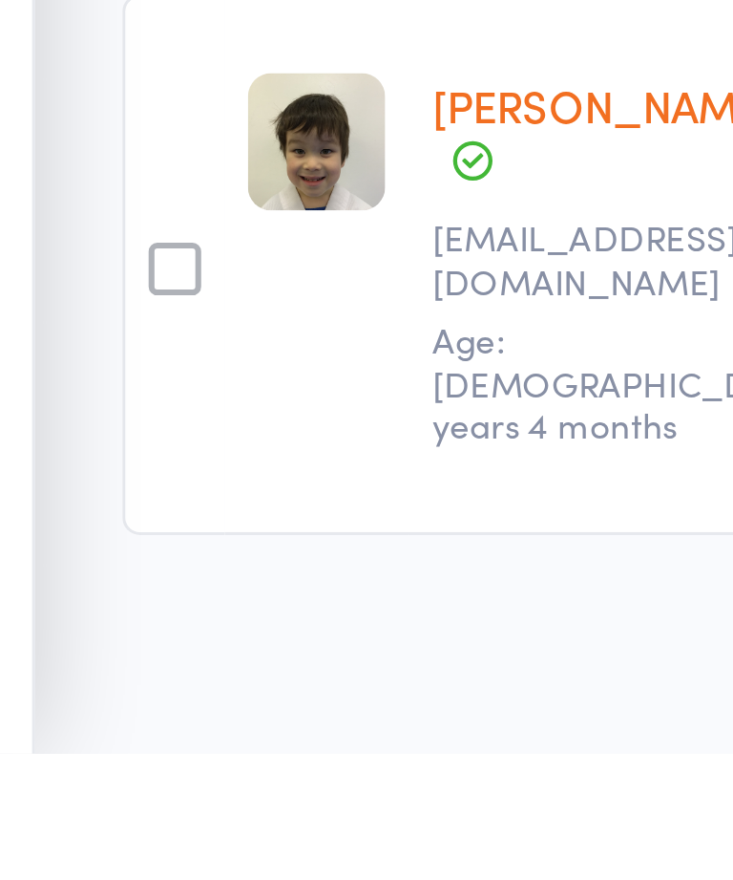
scroll to position [2261, 0]
